Goal: Information Seeking & Learning: Learn about a topic

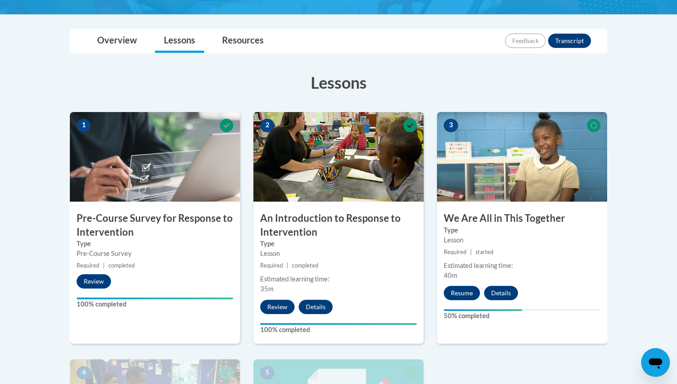
scroll to position [185, 0]
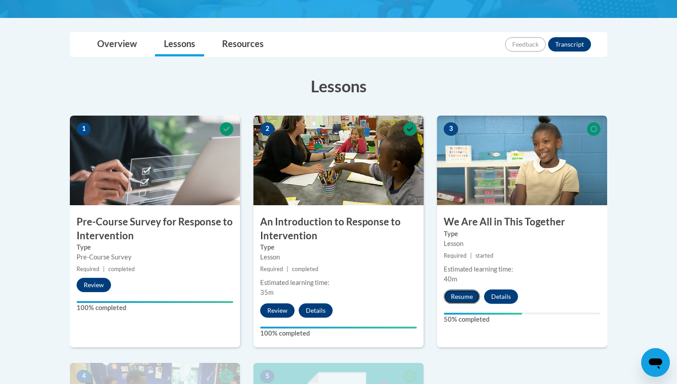
click at [465, 299] on button "Resume" at bounding box center [462, 296] width 36 height 14
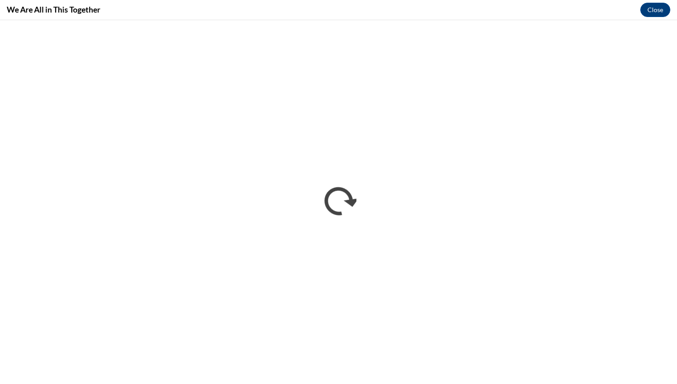
scroll to position [0, 0]
click at [654, 8] on button "Close" at bounding box center [655, 10] width 30 height 14
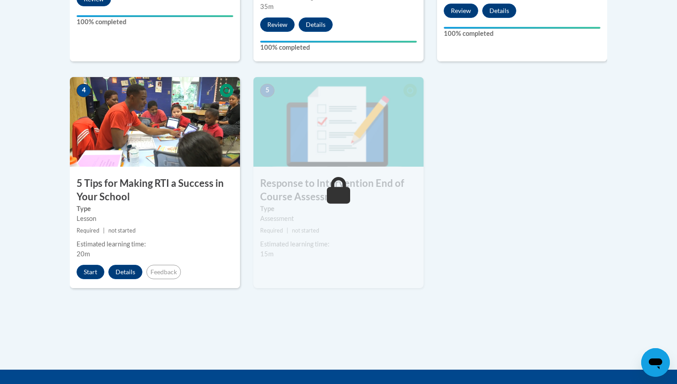
scroll to position [474, 0]
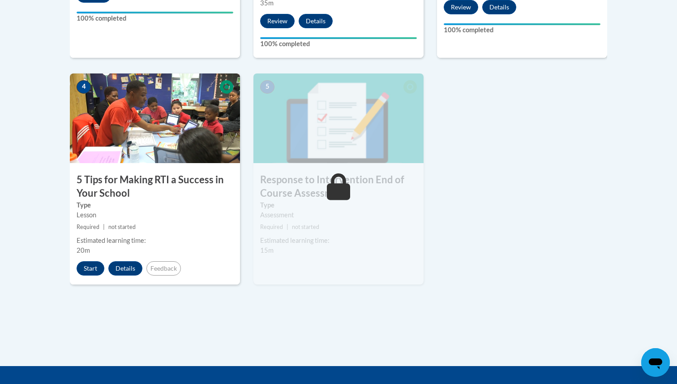
click at [156, 188] on h3 "5 Tips for Making RTI a Success in Your School" at bounding box center [155, 187] width 170 height 28
click at [91, 265] on button "Start" at bounding box center [91, 268] width 28 height 14
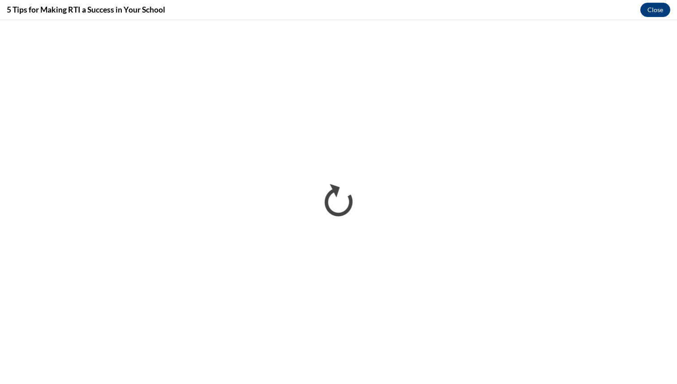
scroll to position [0, 0]
